Goal: Purchase product/service

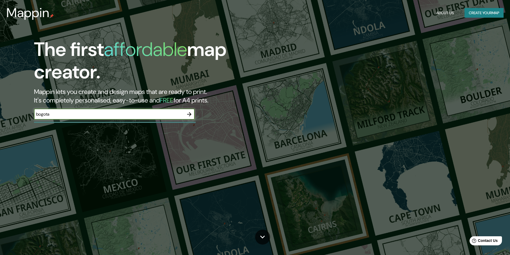
type input "bogota"
click at [190, 114] on icon "button" at bounding box center [189, 114] width 4 height 4
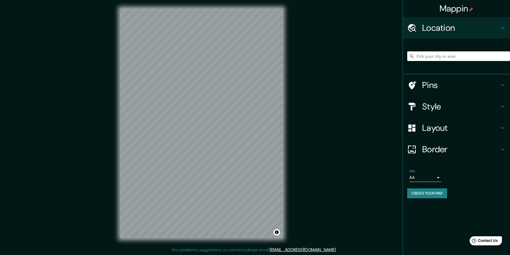
click at [437, 57] on input "Pick your city or area" at bounding box center [458, 56] width 103 height 10
click at [461, 57] on input "Centro, [GEOGRAPHIC_DATA], [GEOGRAPHIC_DATA], [GEOGRAPHIC_DATA]" at bounding box center [458, 56] width 103 height 10
type input "Centro, [GEOGRAPHIC_DATA], [GEOGRAPHIC_DATA], [GEOGRAPHIC_DATA]"
click at [507, 57] on icon "Clear" at bounding box center [505, 56] width 3 height 3
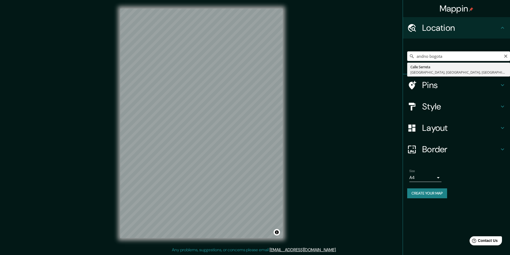
click at [423, 57] on input "andno bogota" at bounding box center [458, 56] width 103 height 10
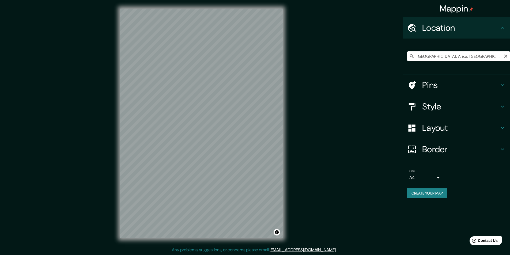
click at [439, 56] on input "[GEOGRAPHIC_DATA], Arica, [GEOGRAPHIC_DATA] y Parinacota 1000000, [GEOGRAPHIC_D…" at bounding box center [458, 56] width 103 height 10
type input "[GEOGRAPHIC_DATA], Arica, [GEOGRAPHIC_DATA] y Parinacota 1000000, [GEOGRAPHIC_D…"
click at [506, 57] on icon "Clear" at bounding box center [505, 56] width 3 height 3
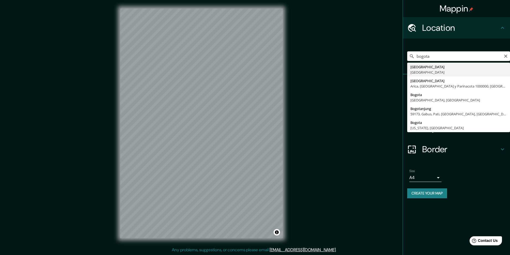
type input "[GEOGRAPHIC_DATA], [GEOGRAPHIC_DATA]"
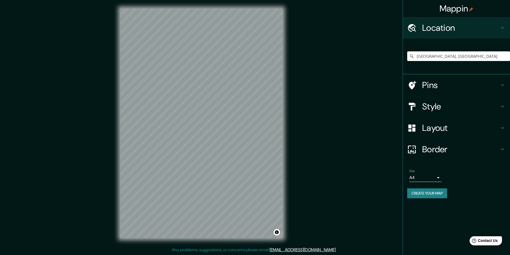
click at [503, 128] on icon at bounding box center [502, 128] width 3 height 2
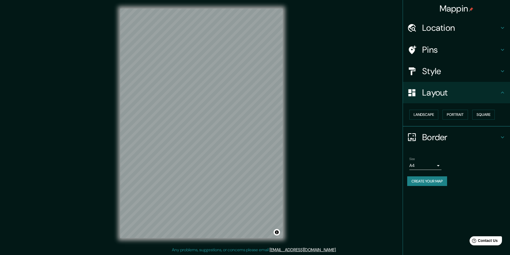
drag, startPoint x: 60, startPoint y: 61, endPoint x: 26, endPoint y: 18, distance: 55.1
click at [57, 54] on div "Mappin Location [GEOGRAPHIC_DATA], [GEOGRAPHIC_DATA] Pins Style Layout Landscap…" at bounding box center [255, 128] width 510 height 256
